Goal: Task Accomplishment & Management: Complete application form

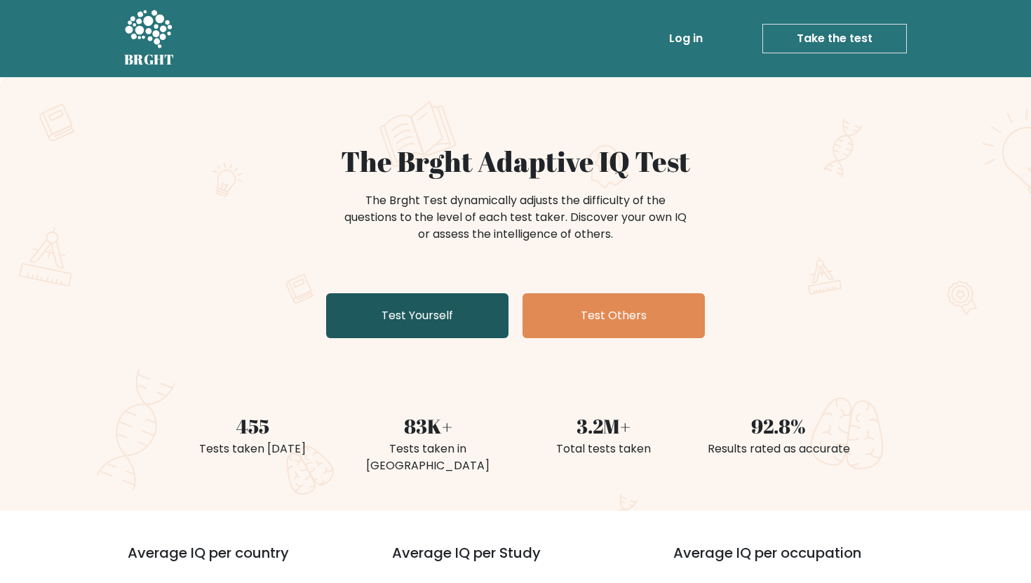
click at [388, 310] on link "Test Yourself" at bounding box center [417, 315] width 182 height 45
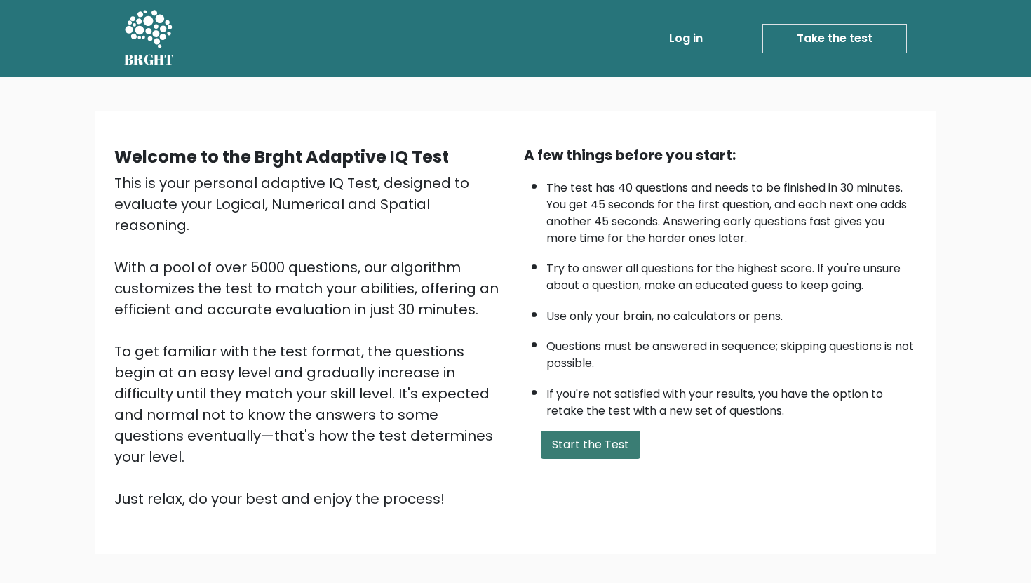
click at [586, 442] on button "Start the Test" at bounding box center [591, 445] width 100 height 28
click at [581, 440] on button "Start the Test" at bounding box center [591, 445] width 100 height 28
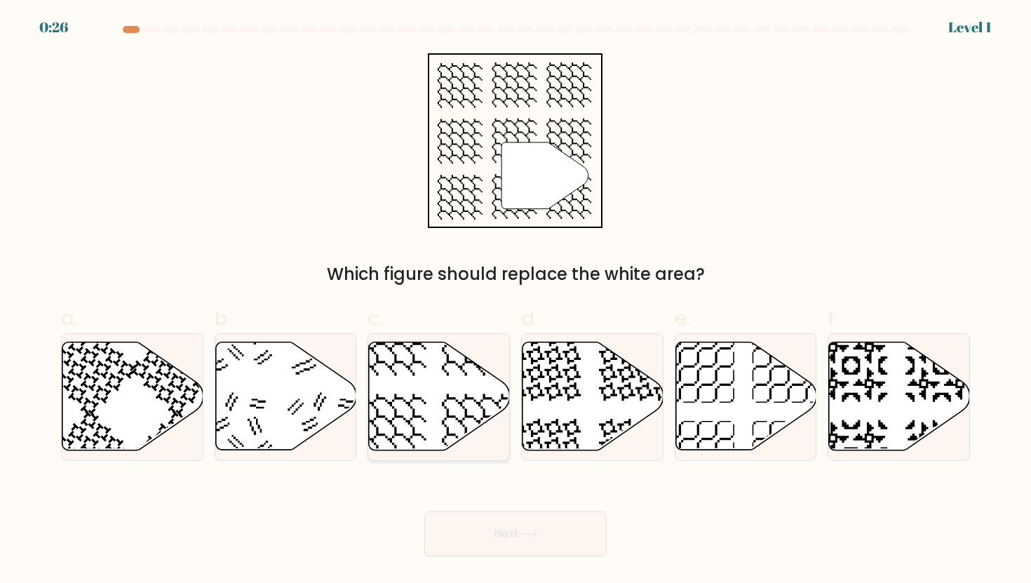
click at [464, 409] on icon at bounding box center [439, 396] width 141 height 108
click at [515, 301] on input "c." at bounding box center [515, 296] width 1 height 9
radio input "true"
click at [492, 523] on button "Next" at bounding box center [515, 533] width 182 height 45
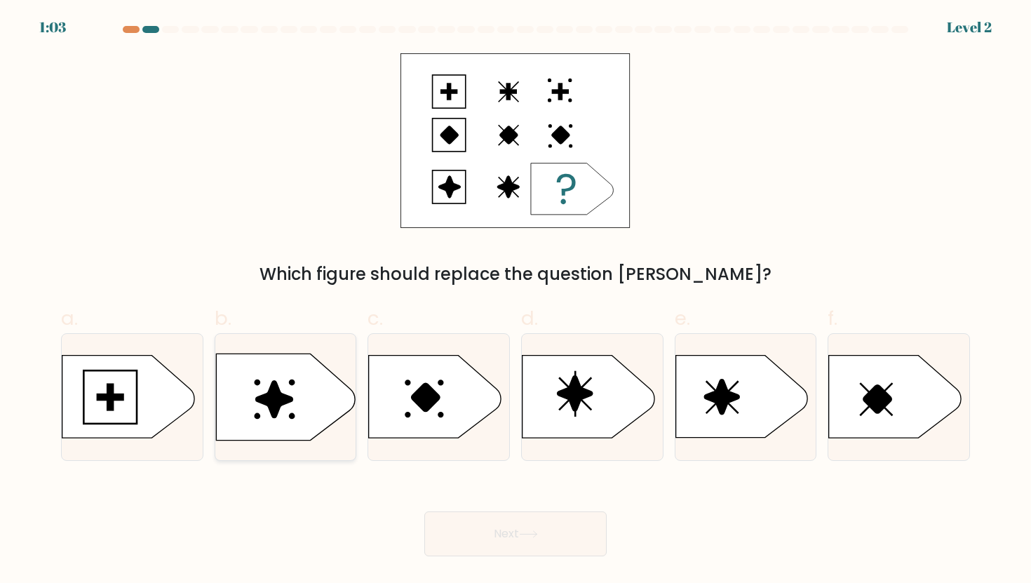
click at [285, 398] on icon at bounding box center [273, 398] width 37 height 37
click at [515, 301] on input "b." at bounding box center [515, 296] width 1 height 9
radio input "true"
click at [444, 532] on button "Next" at bounding box center [515, 533] width 182 height 45
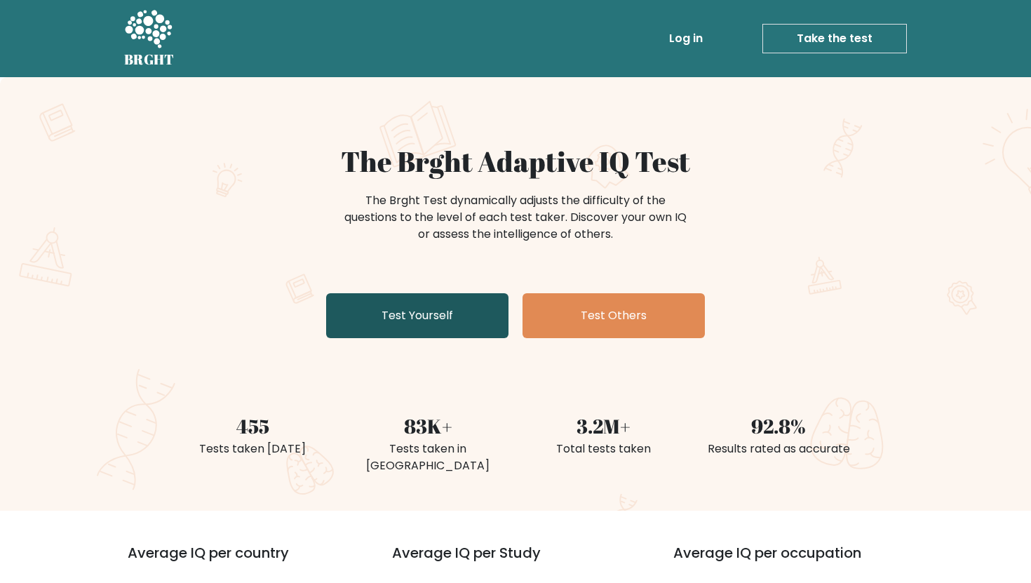
click at [419, 316] on link "Test Yourself" at bounding box center [417, 315] width 182 height 45
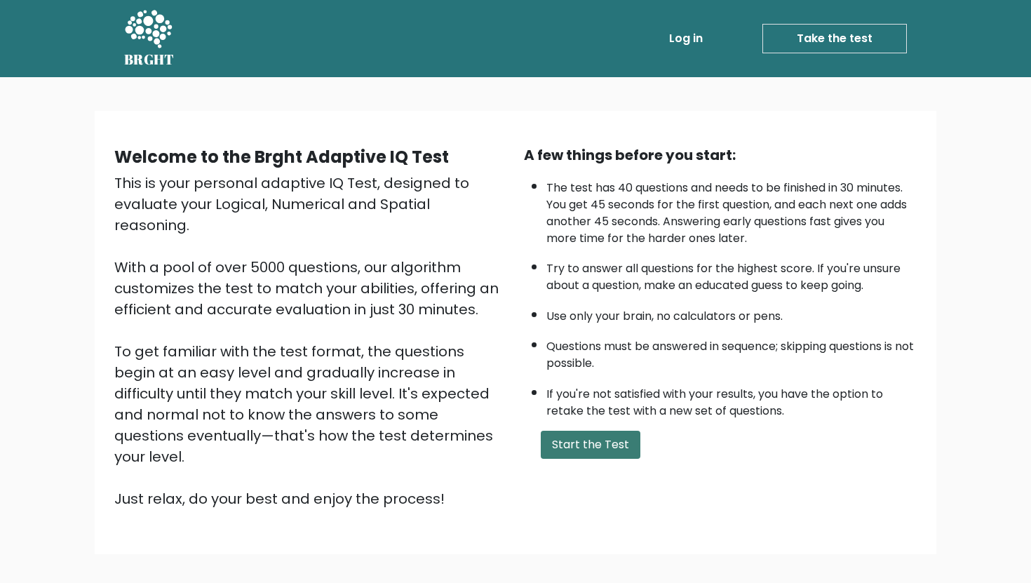
click at [584, 438] on button "Start the Test" at bounding box center [591, 445] width 100 height 28
